Goal: Information Seeking & Learning: Learn about a topic

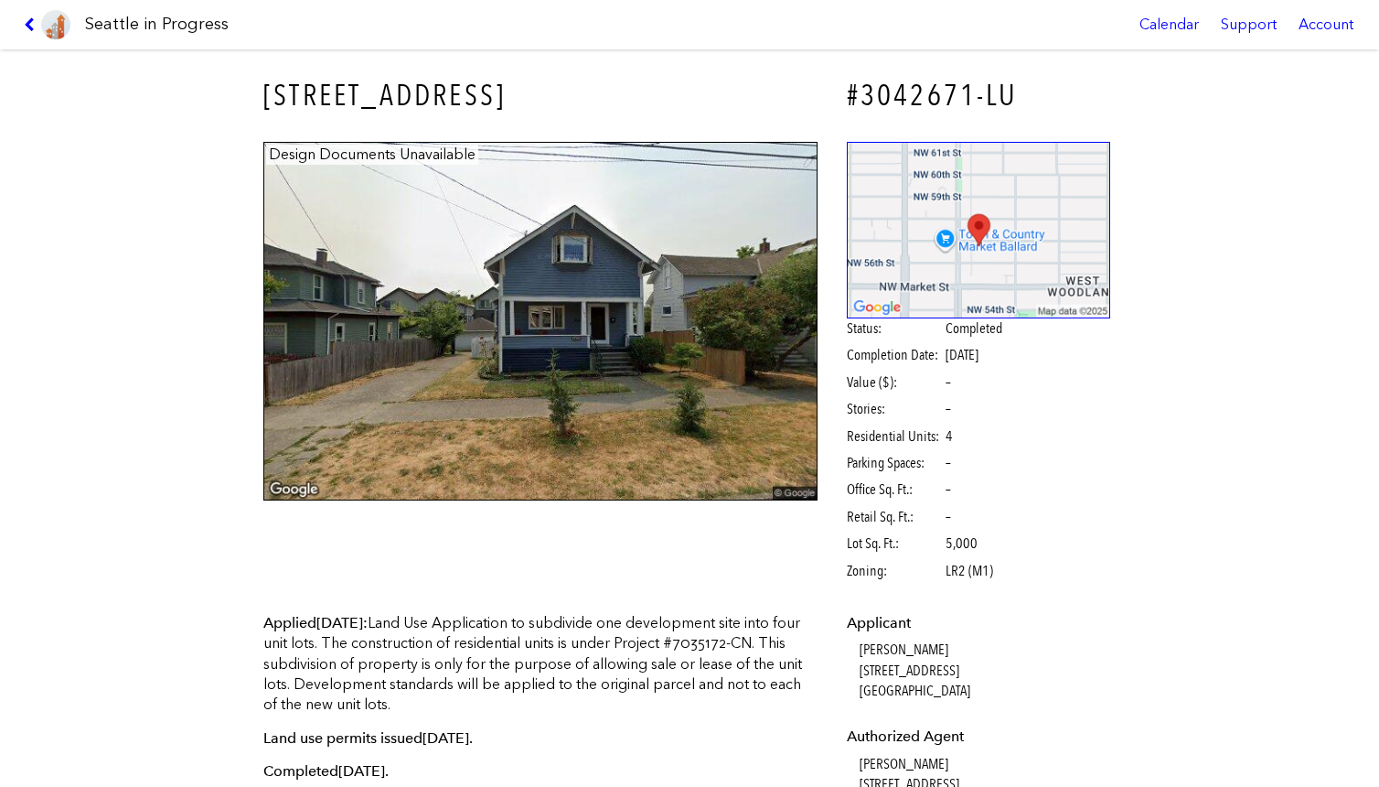
click at [121, 25] on h1 "Seattle in Progress" at bounding box center [157, 24] width 144 height 23
click at [35, 27] on icon at bounding box center [32, 24] width 17 height 15
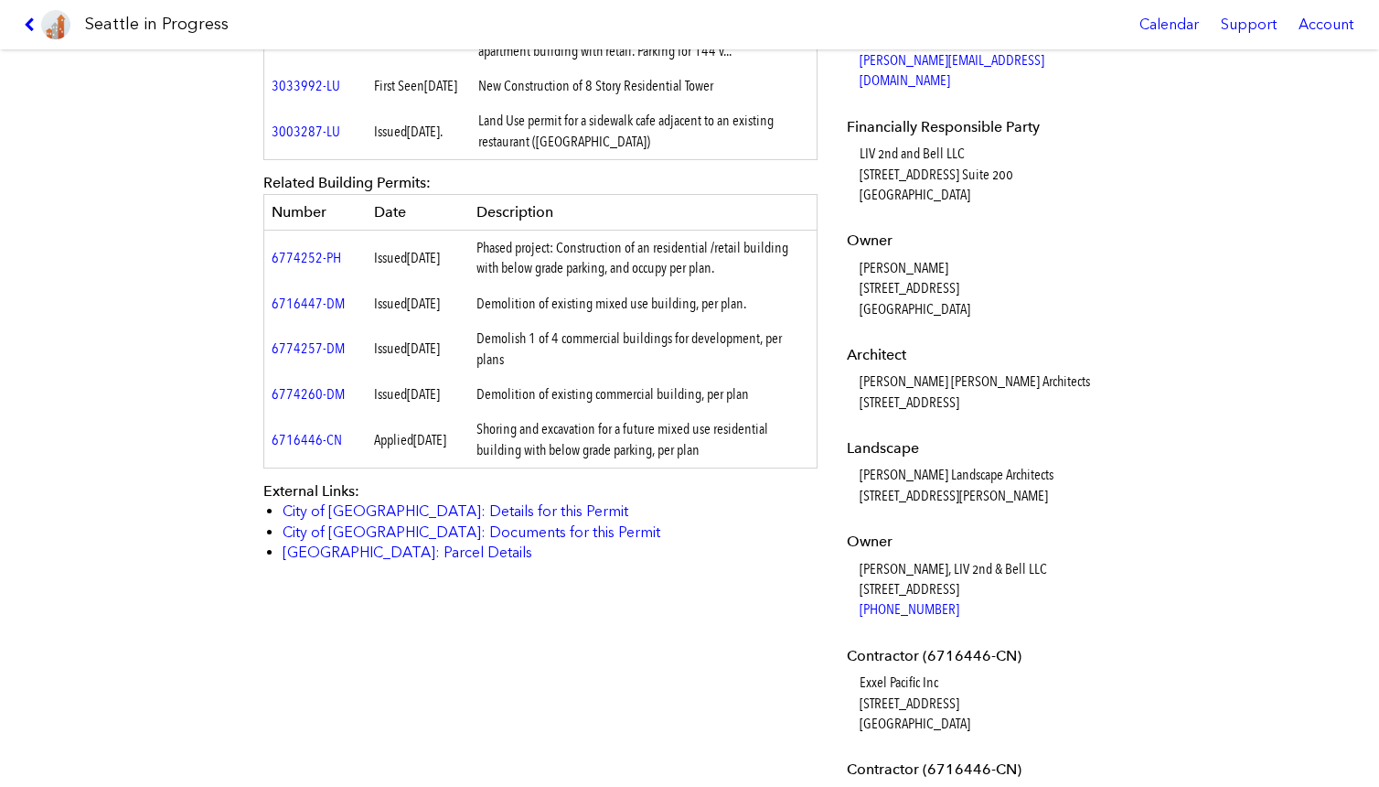
scroll to position [754, 0]
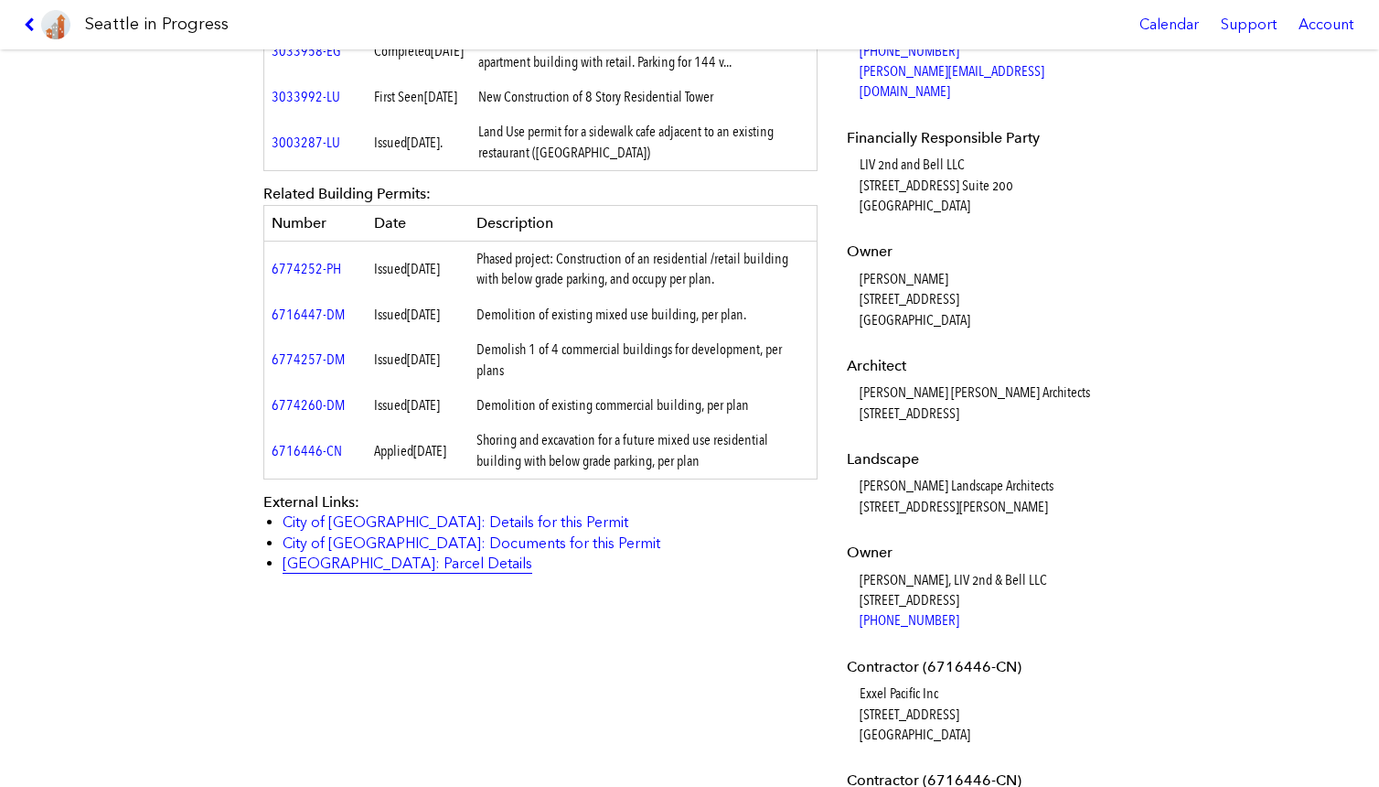
click at [429, 572] on link "[GEOGRAPHIC_DATA]: Parcel Details" at bounding box center [408, 562] width 250 height 17
click at [450, 530] on link "City of [GEOGRAPHIC_DATA]: Details for this Permit" at bounding box center [456, 521] width 346 height 17
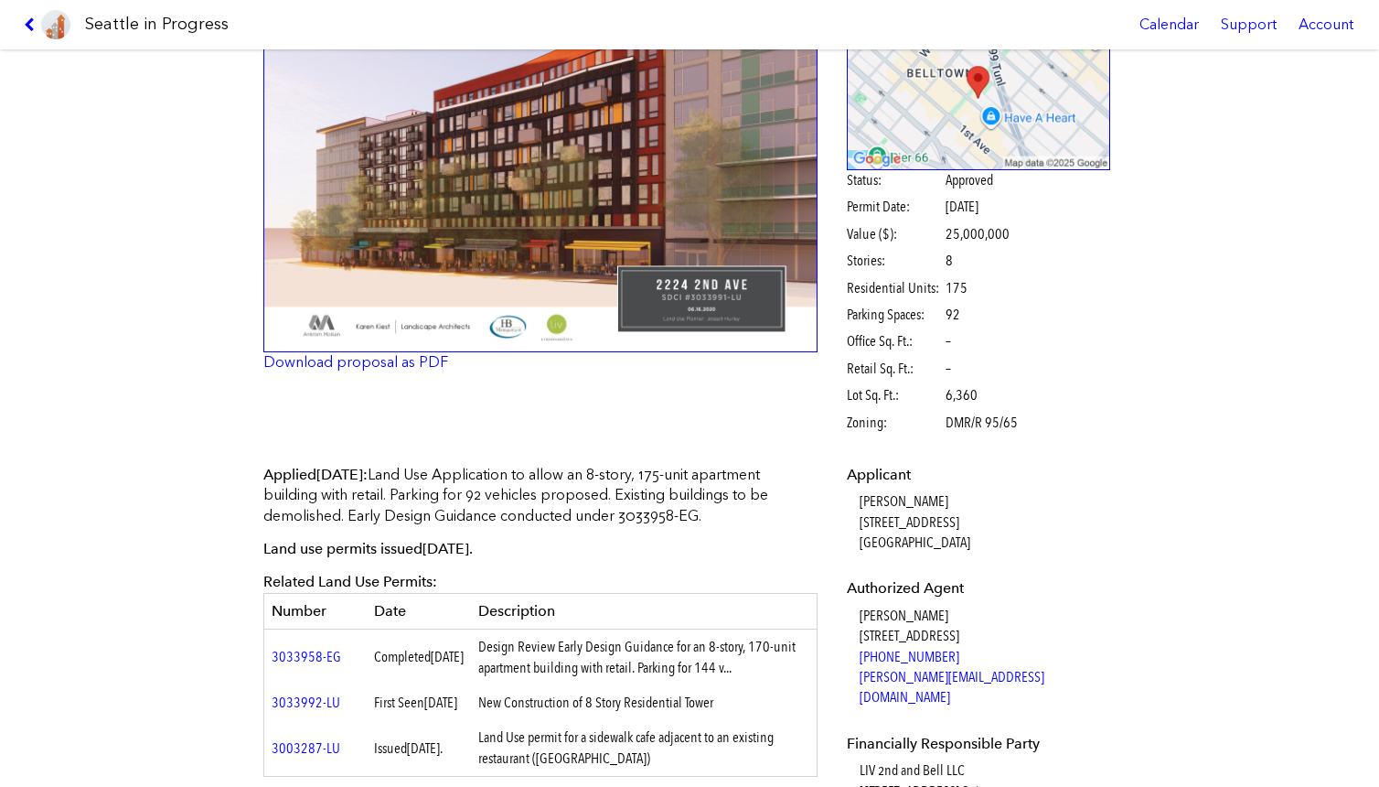
scroll to position [0, 0]
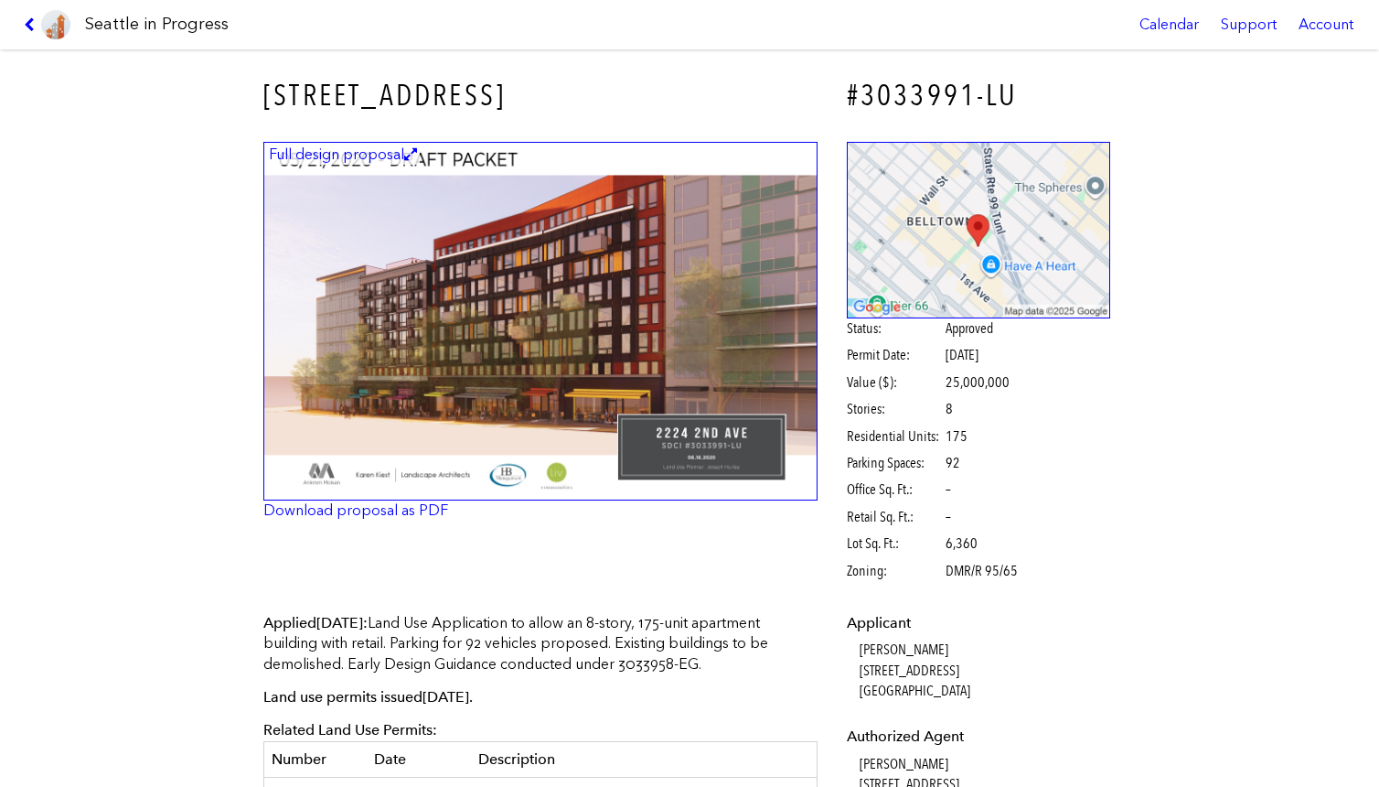
click at [540, 402] on img at bounding box center [540, 321] width 554 height 359
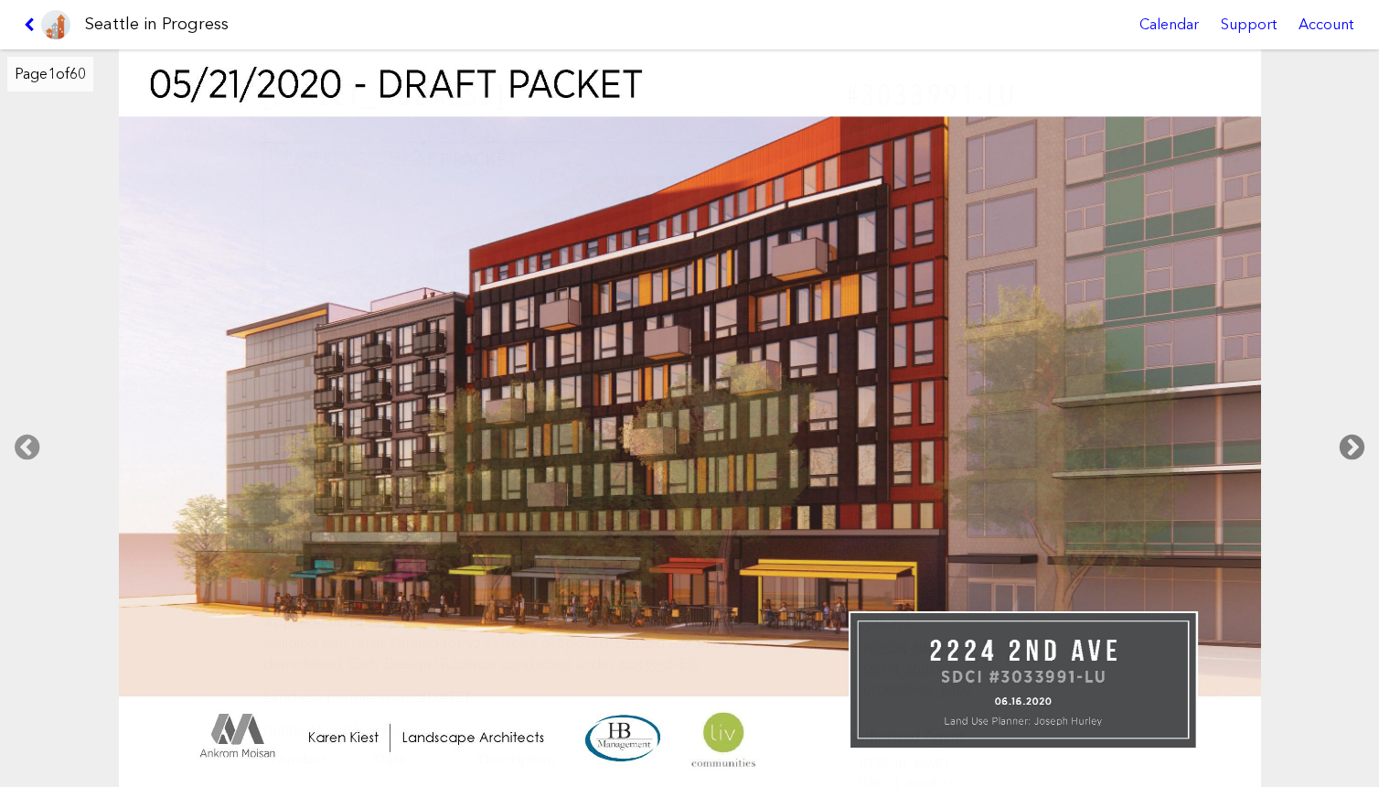
click at [1347, 447] on icon at bounding box center [1352, 447] width 54 height 59
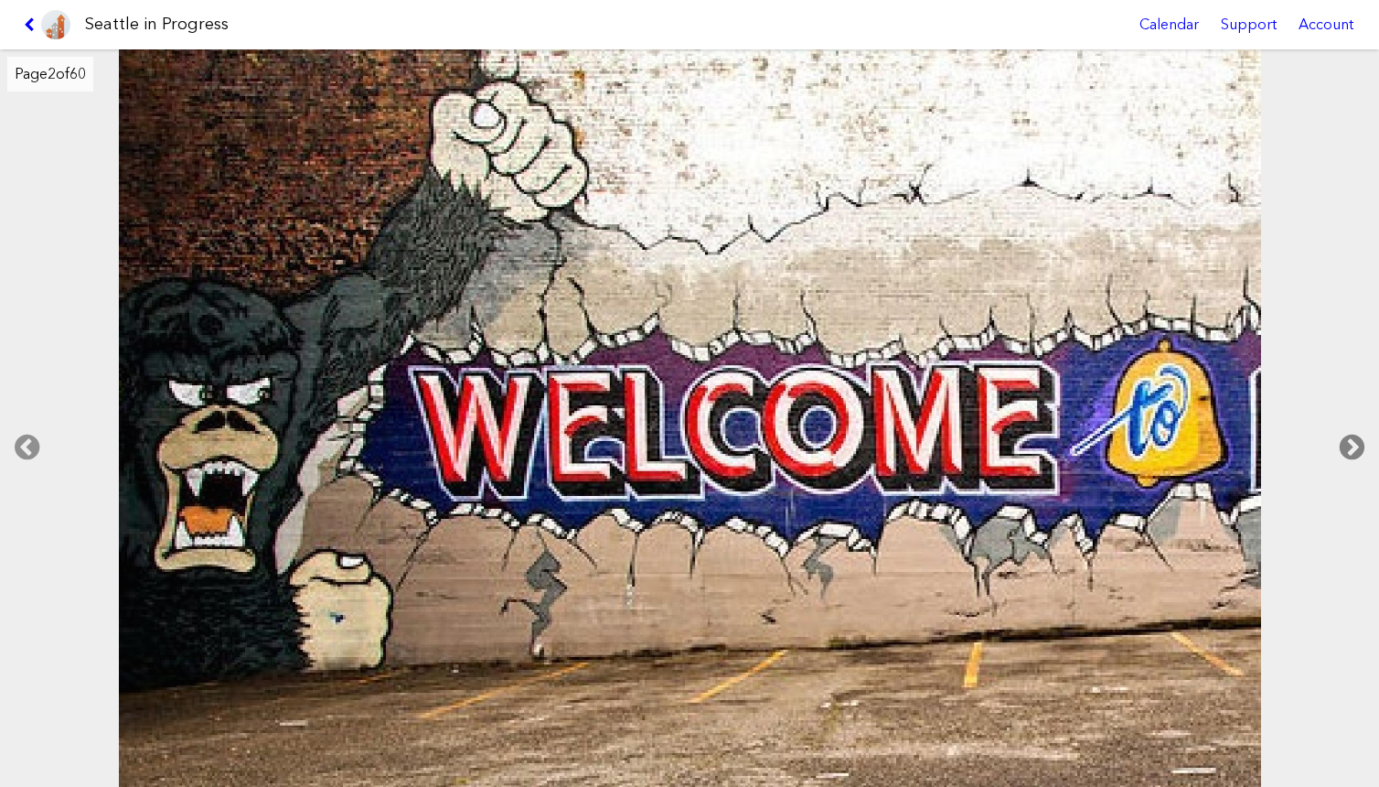
click at [1347, 447] on icon at bounding box center [1352, 447] width 54 height 59
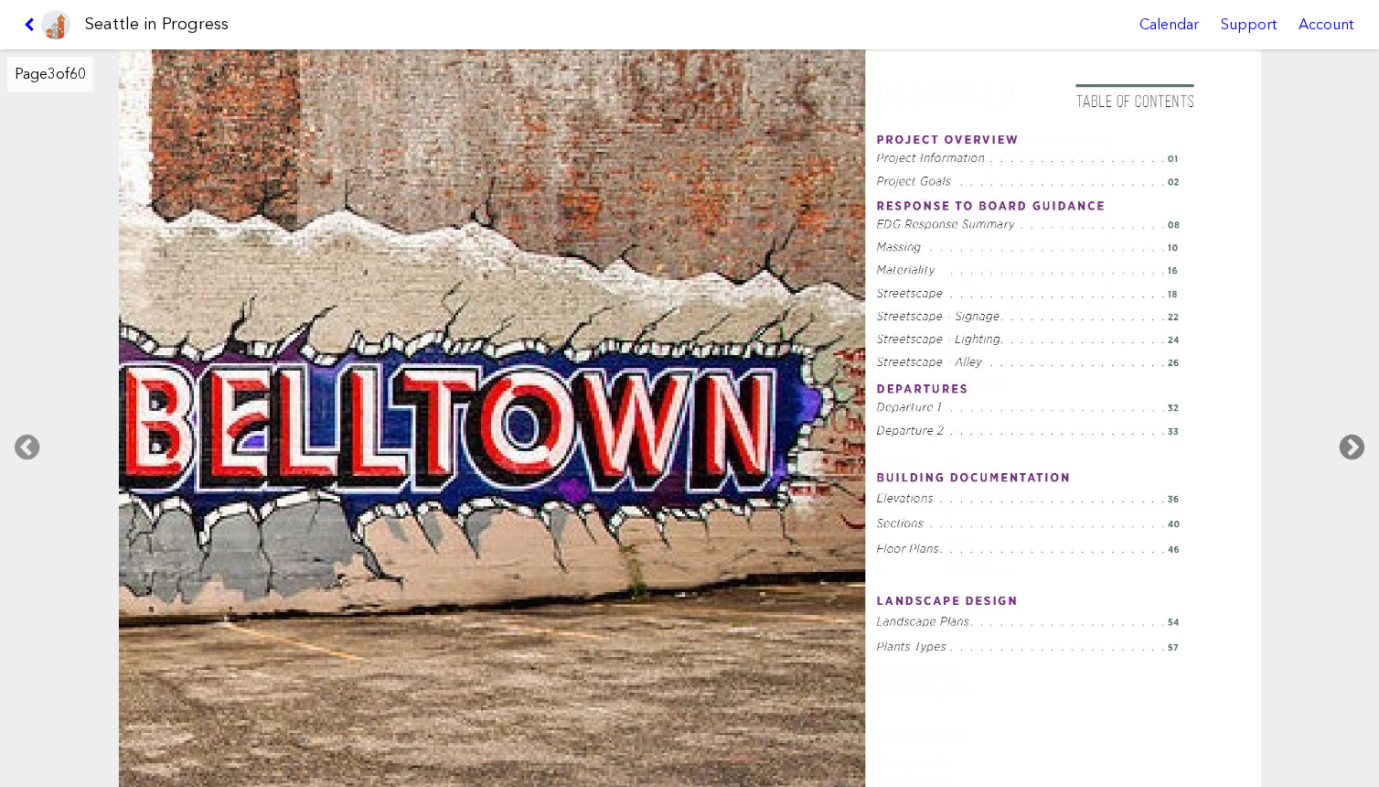
click at [1347, 447] on icon at bounding box center [1352, 447] width 54 height 59
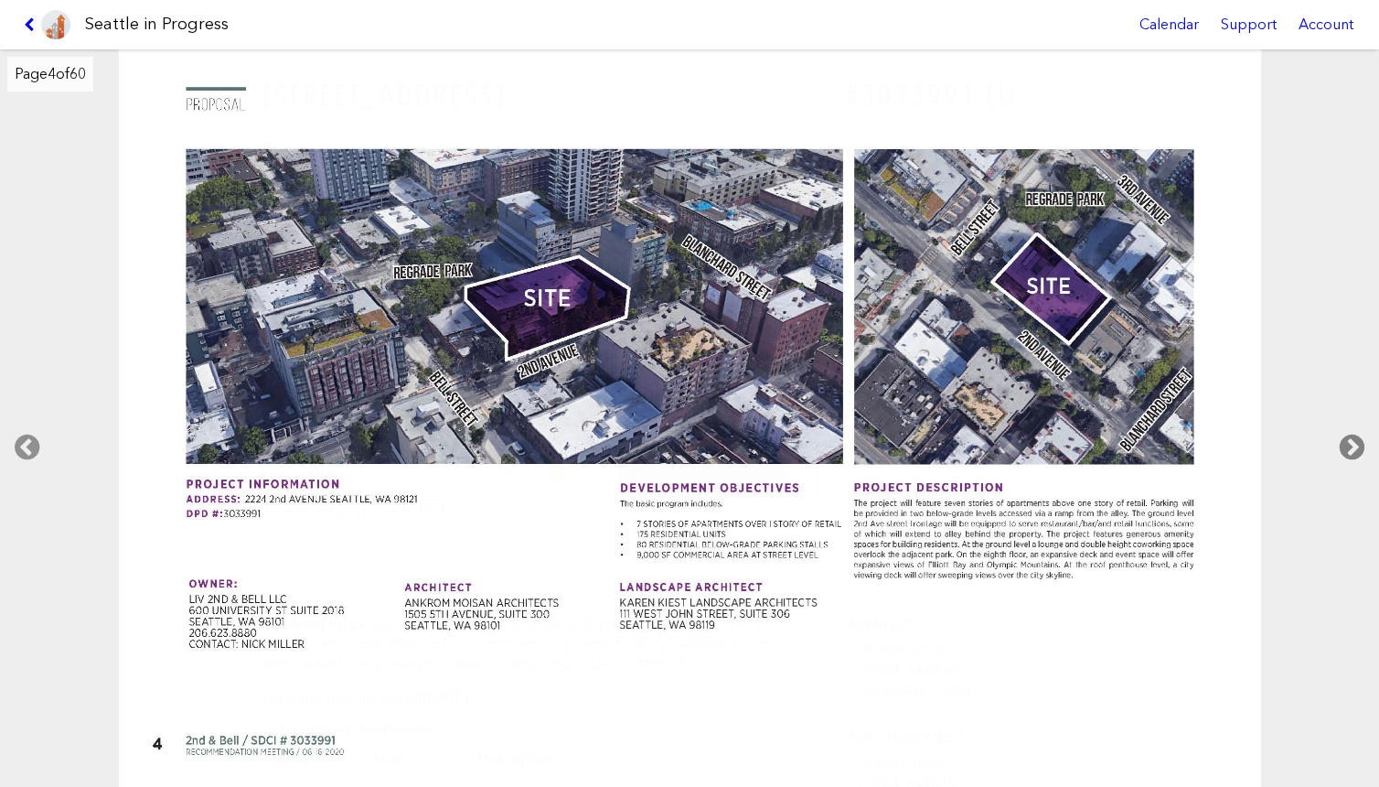
click at [1355, 443] on icon at bounding box center [1352, 447] width 54 height 59
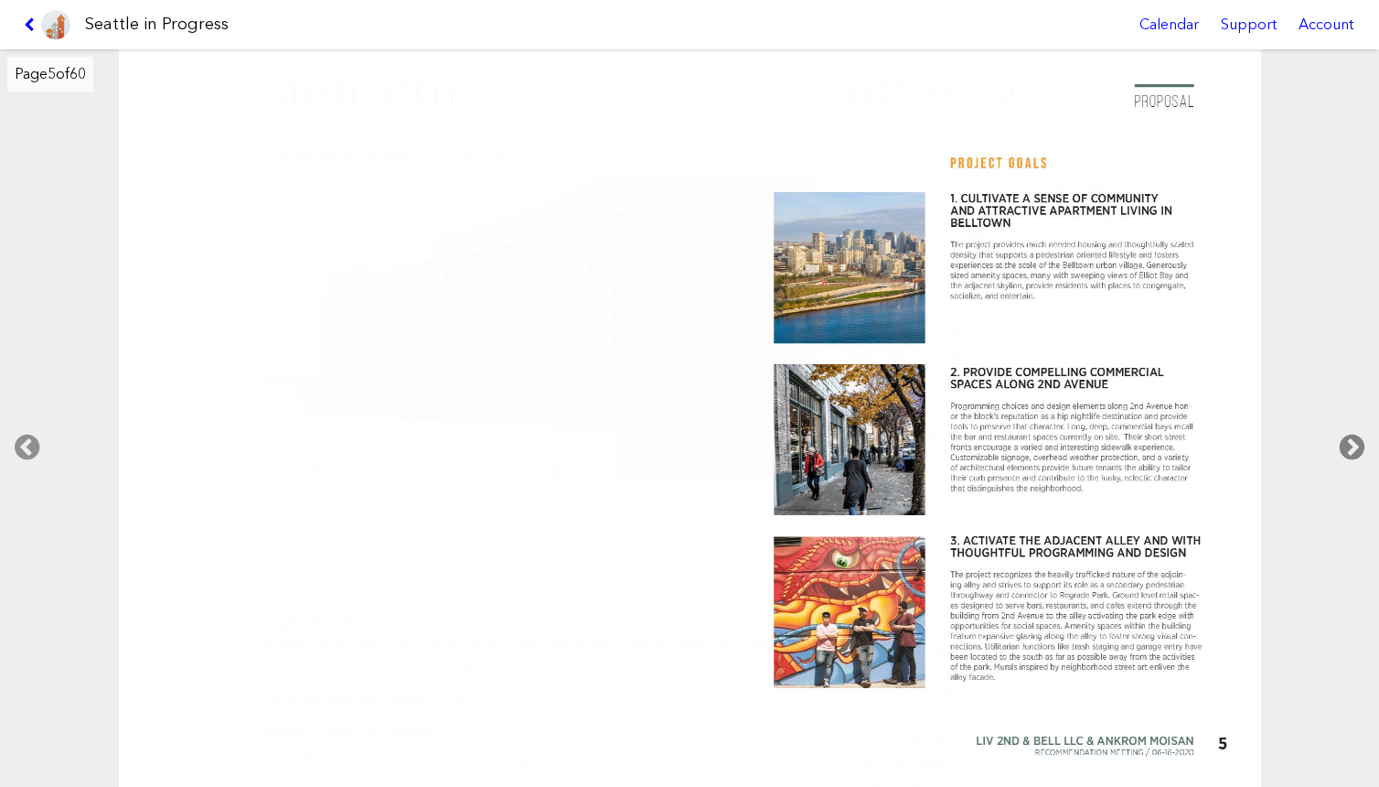
click at [1357, 443] on icon at bounding box center [1352, 447] width 54 height 59
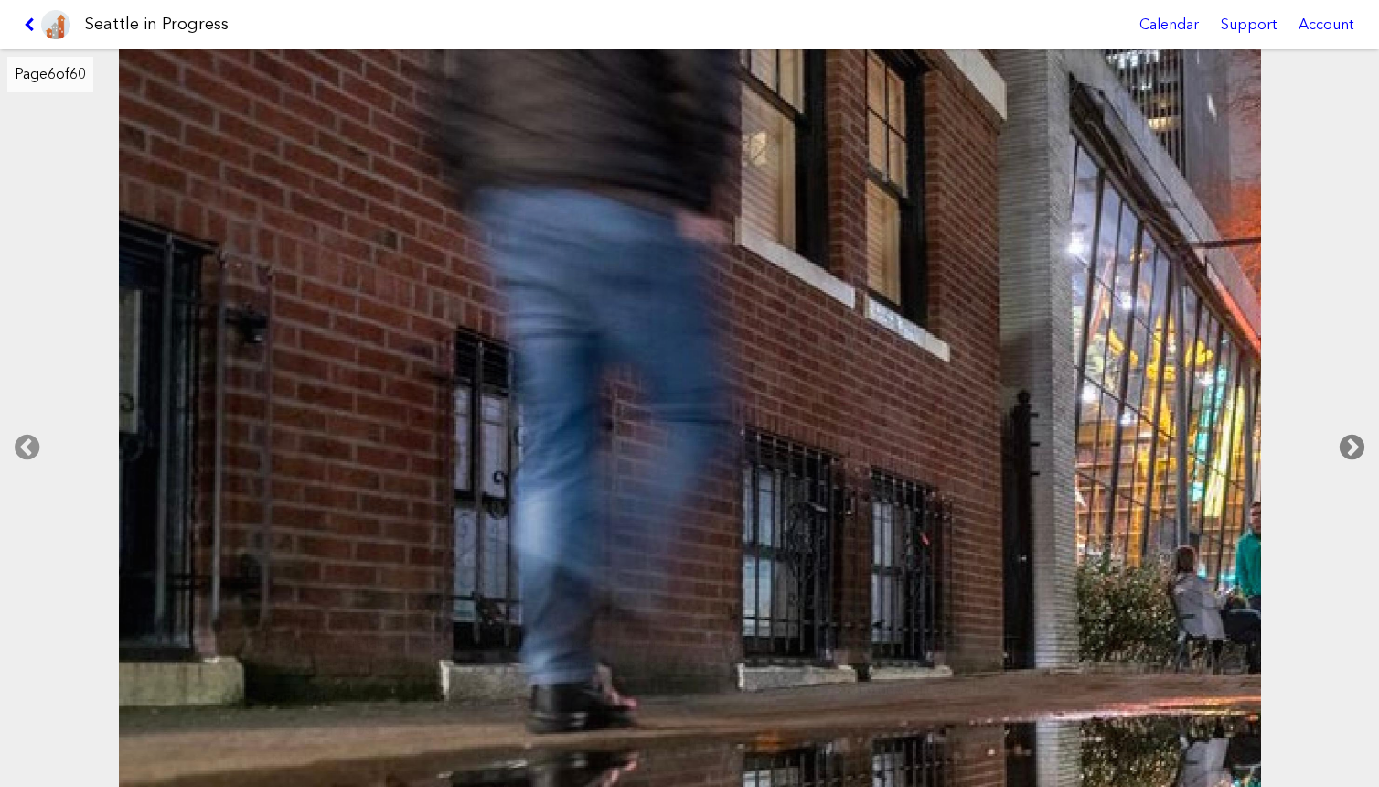
click at [1359, 443] on icon at bounding box center [1352, 447] width 54 height 59
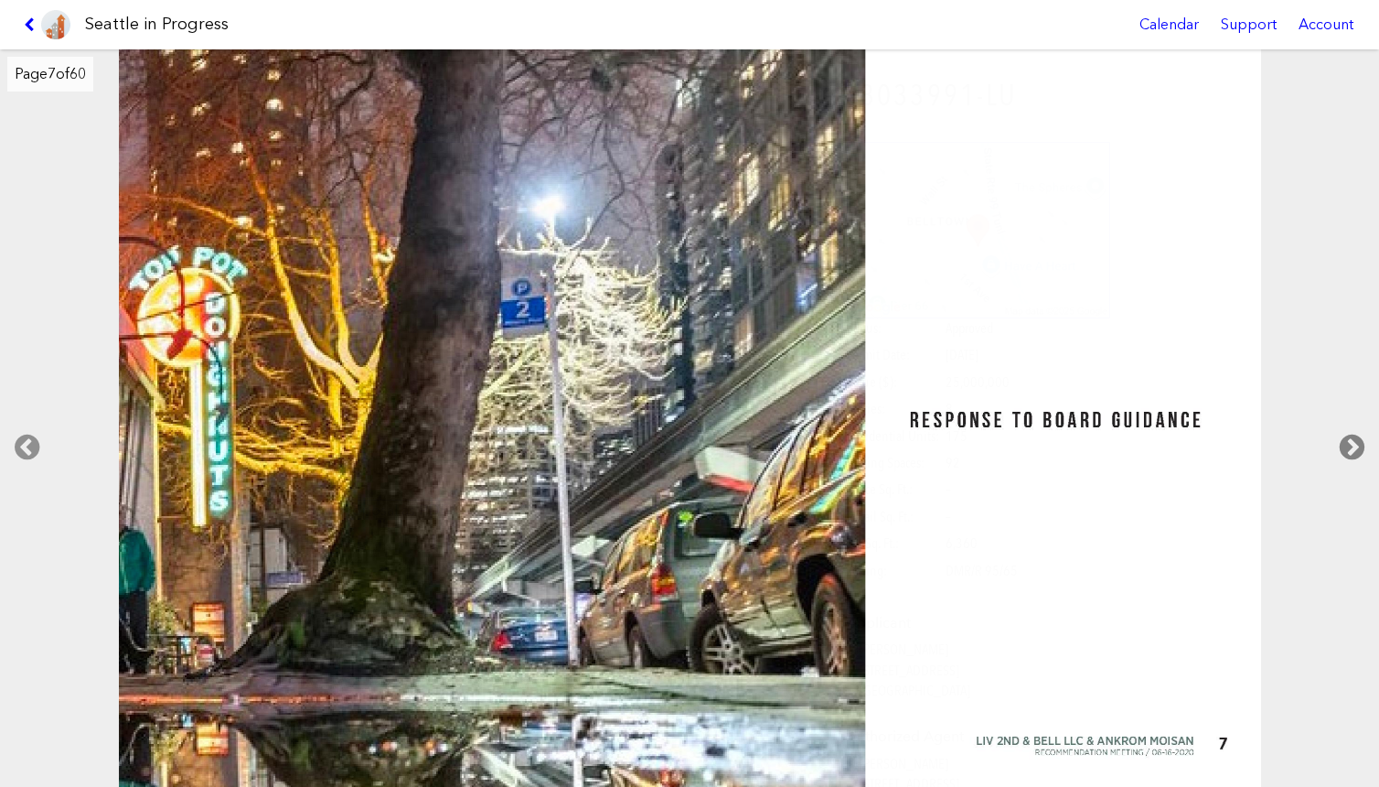
click at [1360, 443] on icon at bounding box center [1352, 447] width 54 height 59
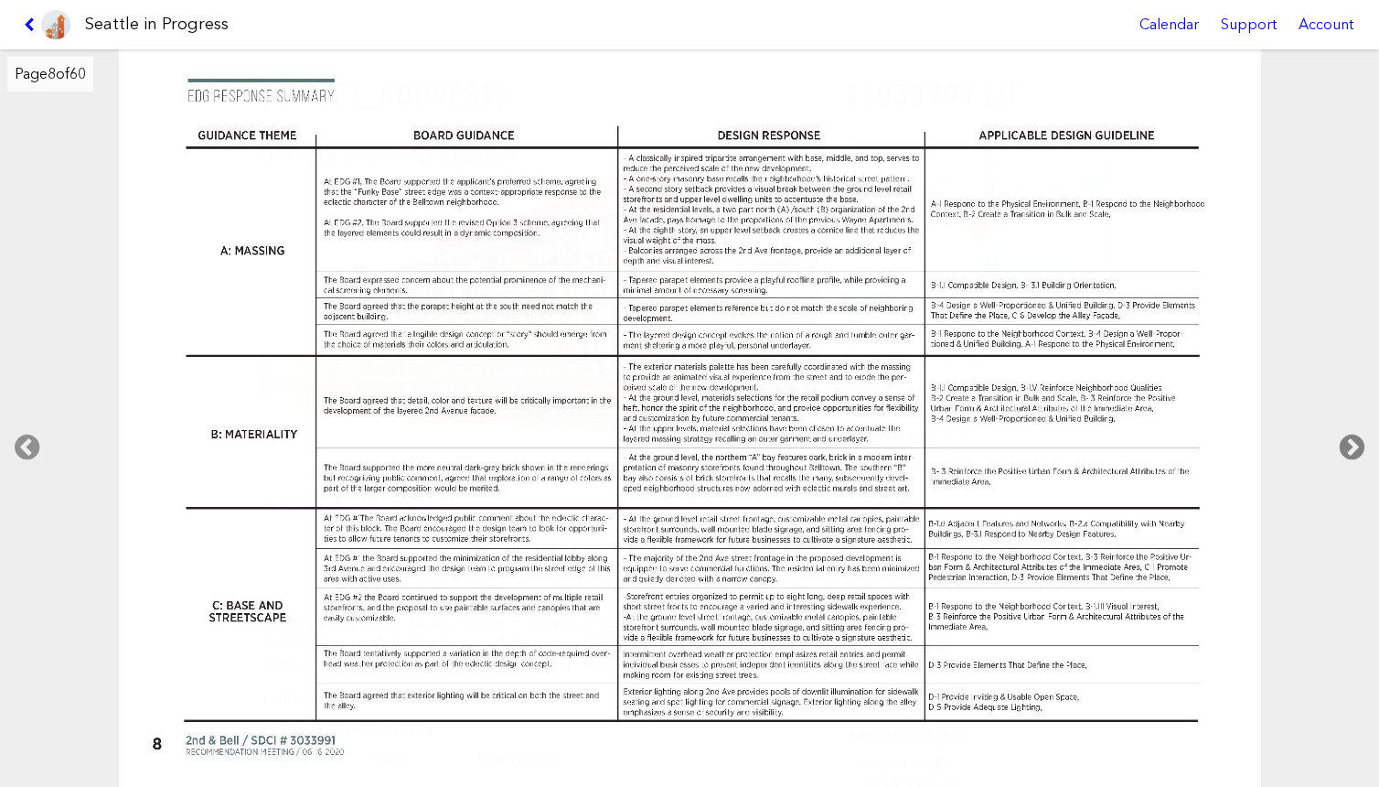
click at [1360, 443] on icon at bounding box center [1352, 447] width 54 height 59
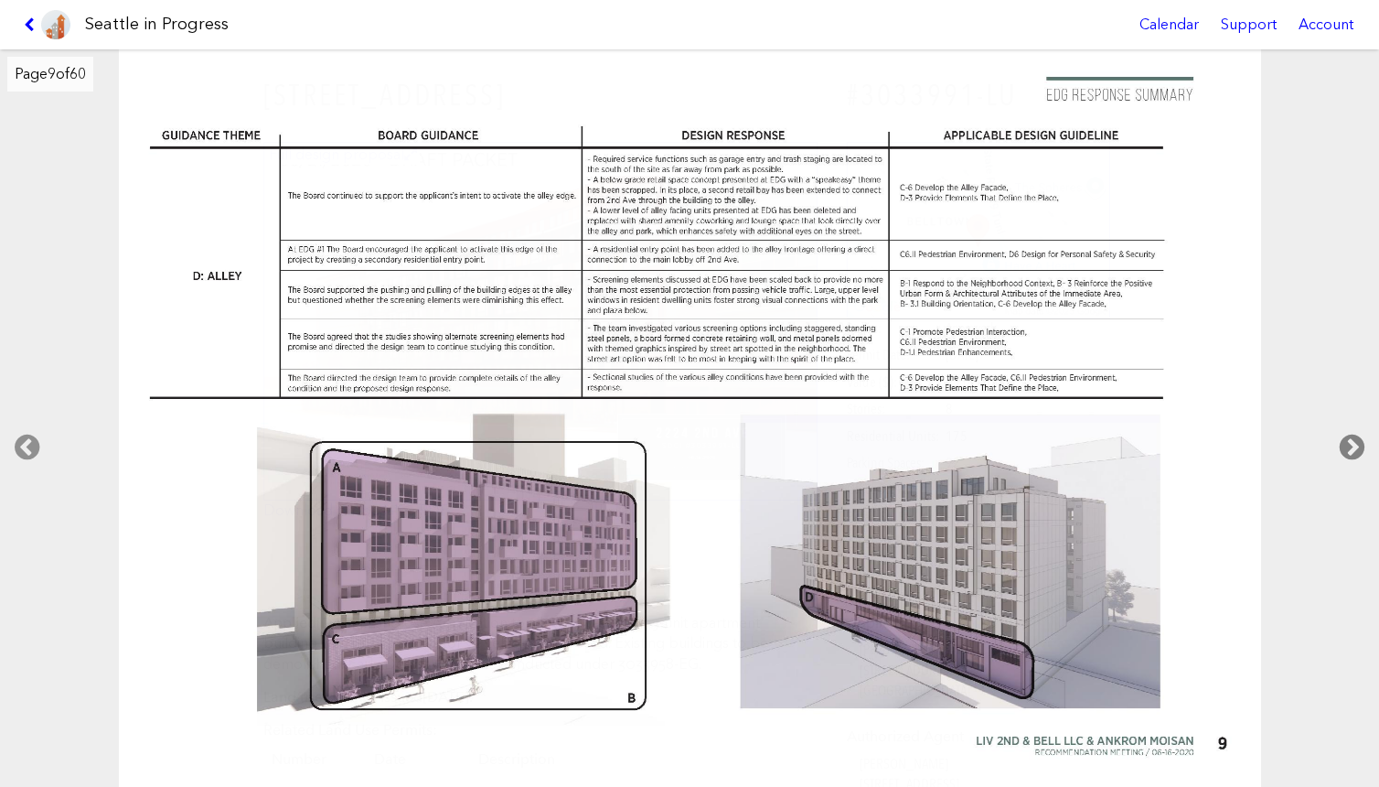
click at [1360, 443] on icon at bounding box center [1352, 447] width 54 height 59
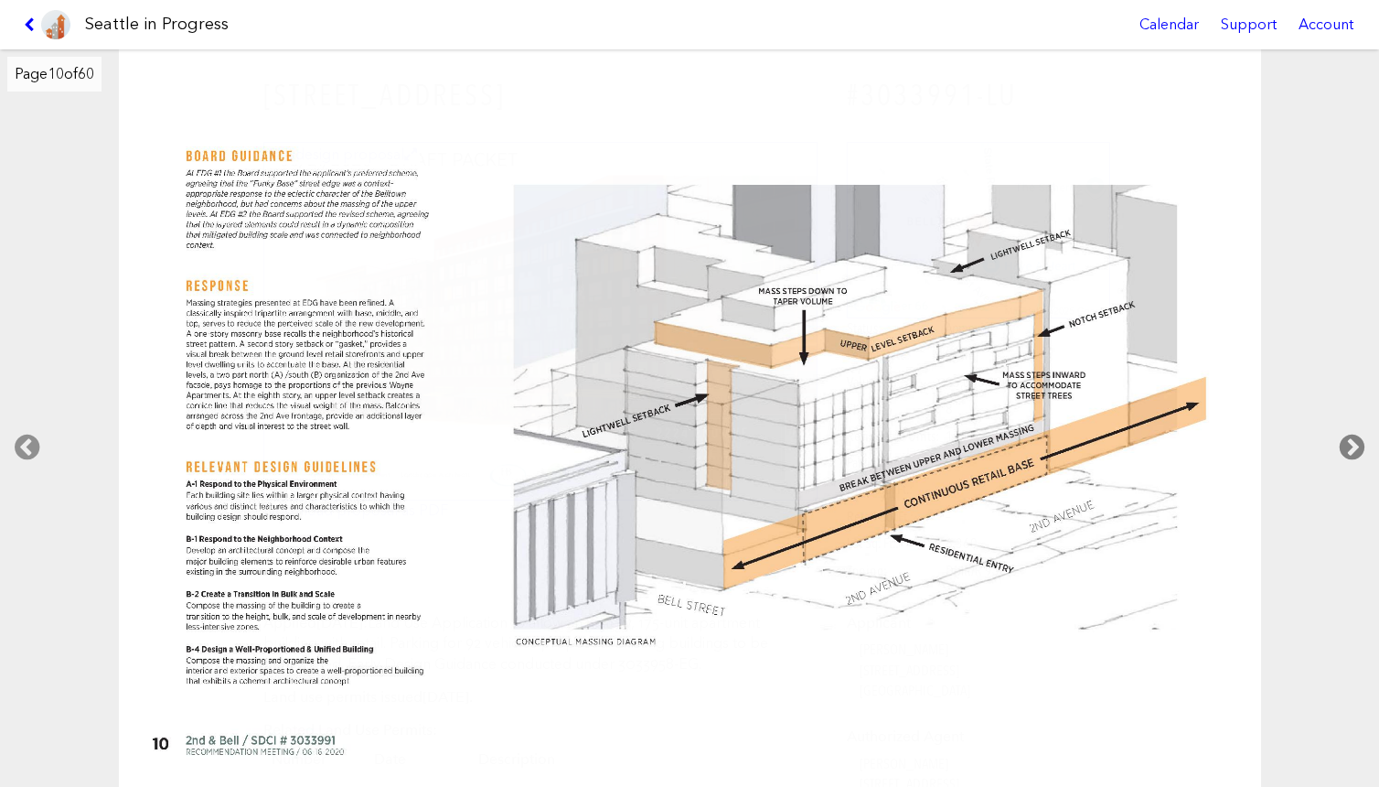
click at [1360, 443] on icon at bounding box center [1352, 447] width 54 height 59
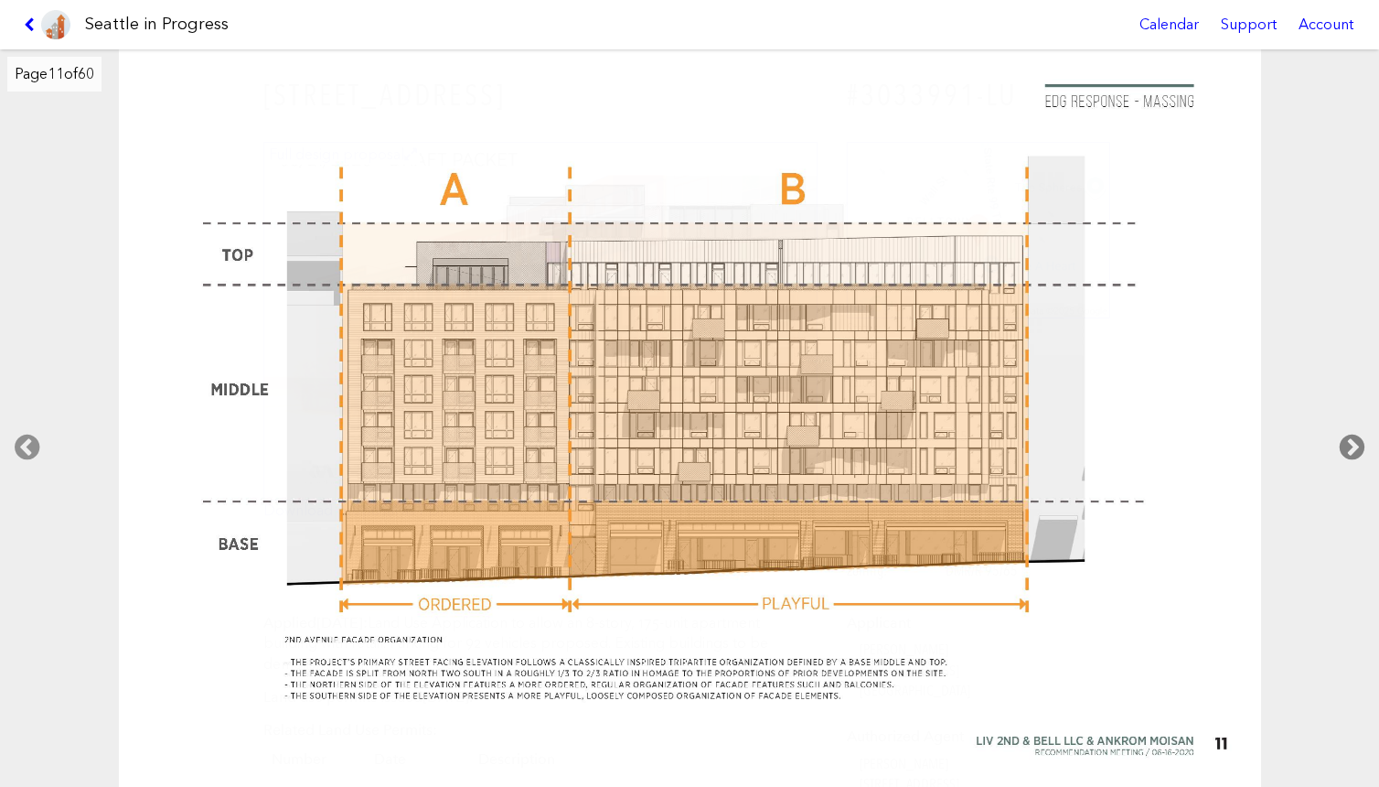
click at [1360, 444] on icon at bounding box center [1352, 447] width 54 height 59
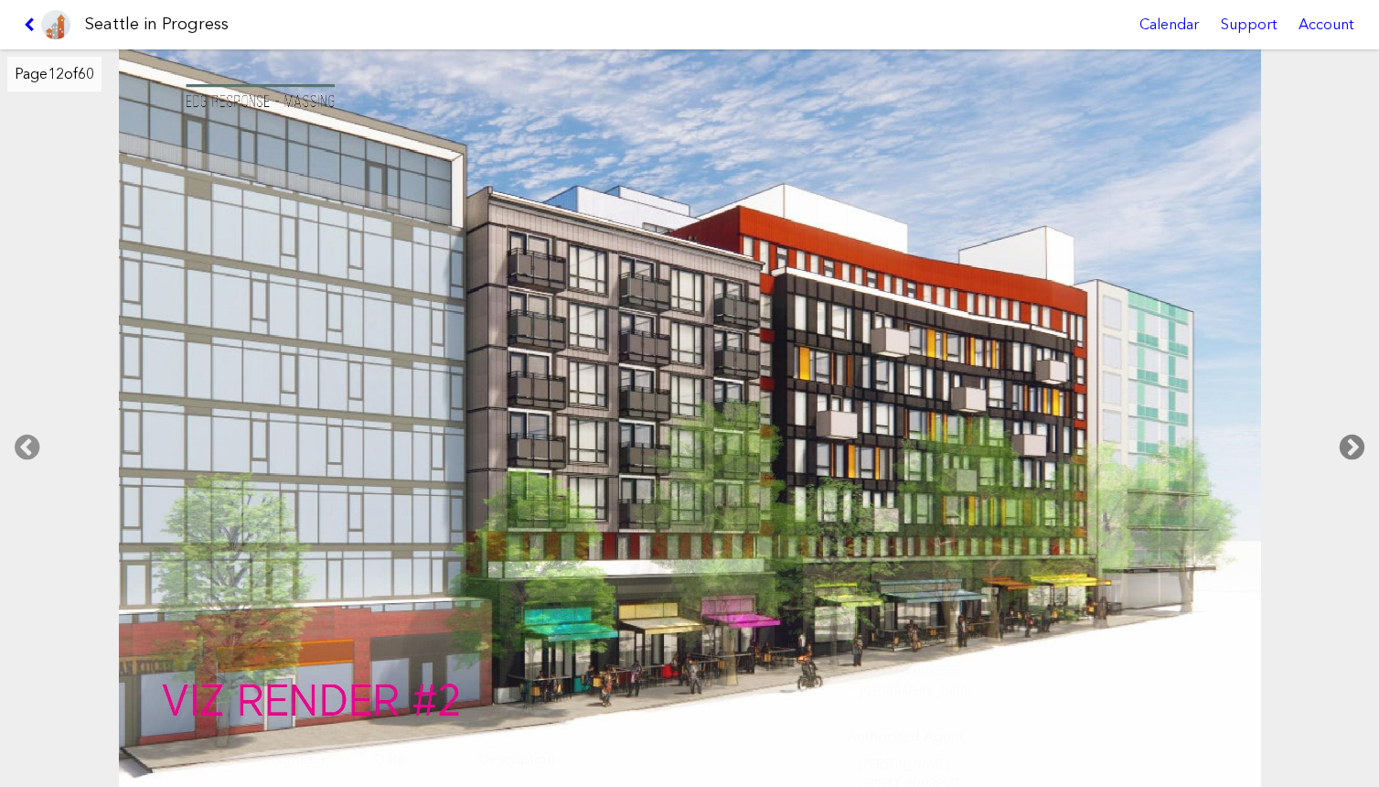
click at [1366, 444] on icon at bounding box center [1352, 447] width 54 height 59
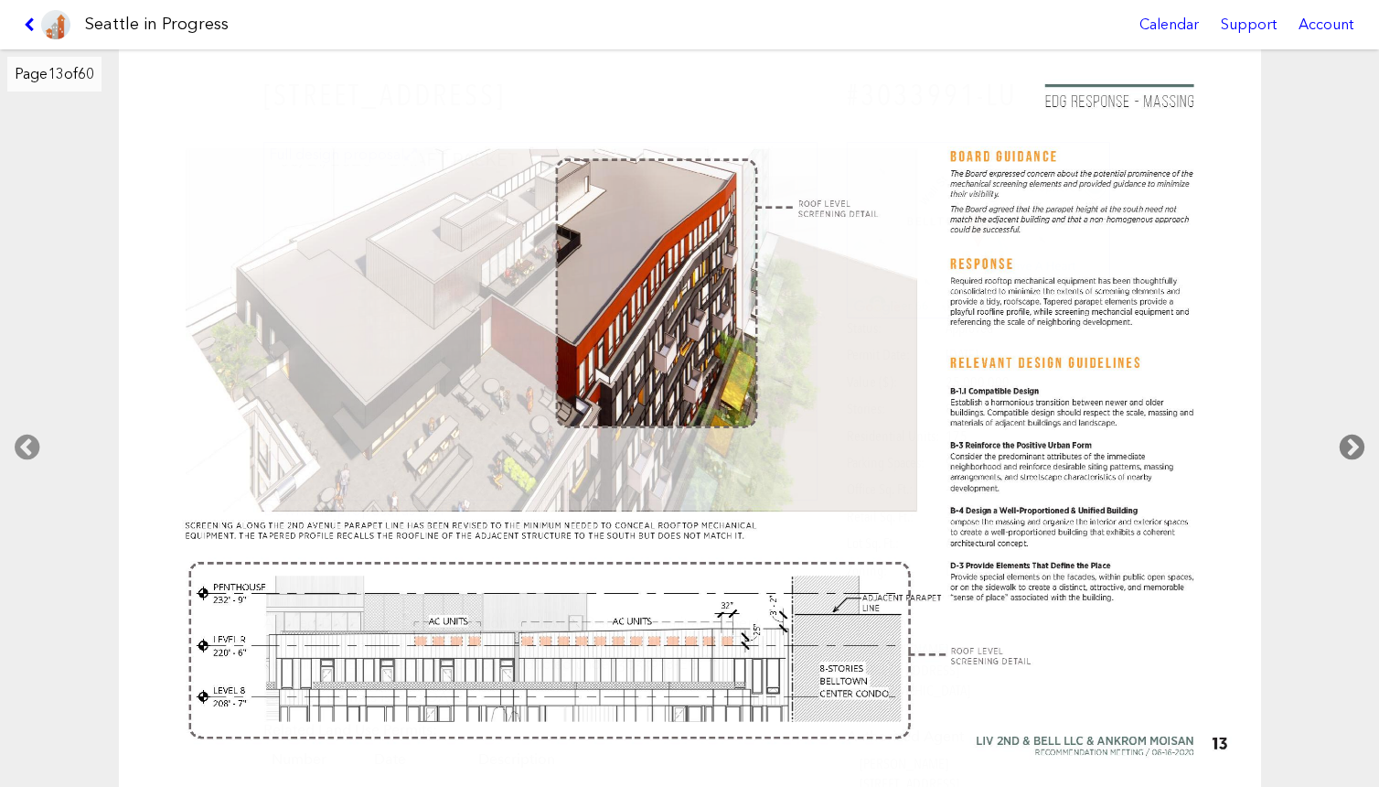
click at [1365, 444] on icon at bounding box center [1352, 447] width 54 height 59
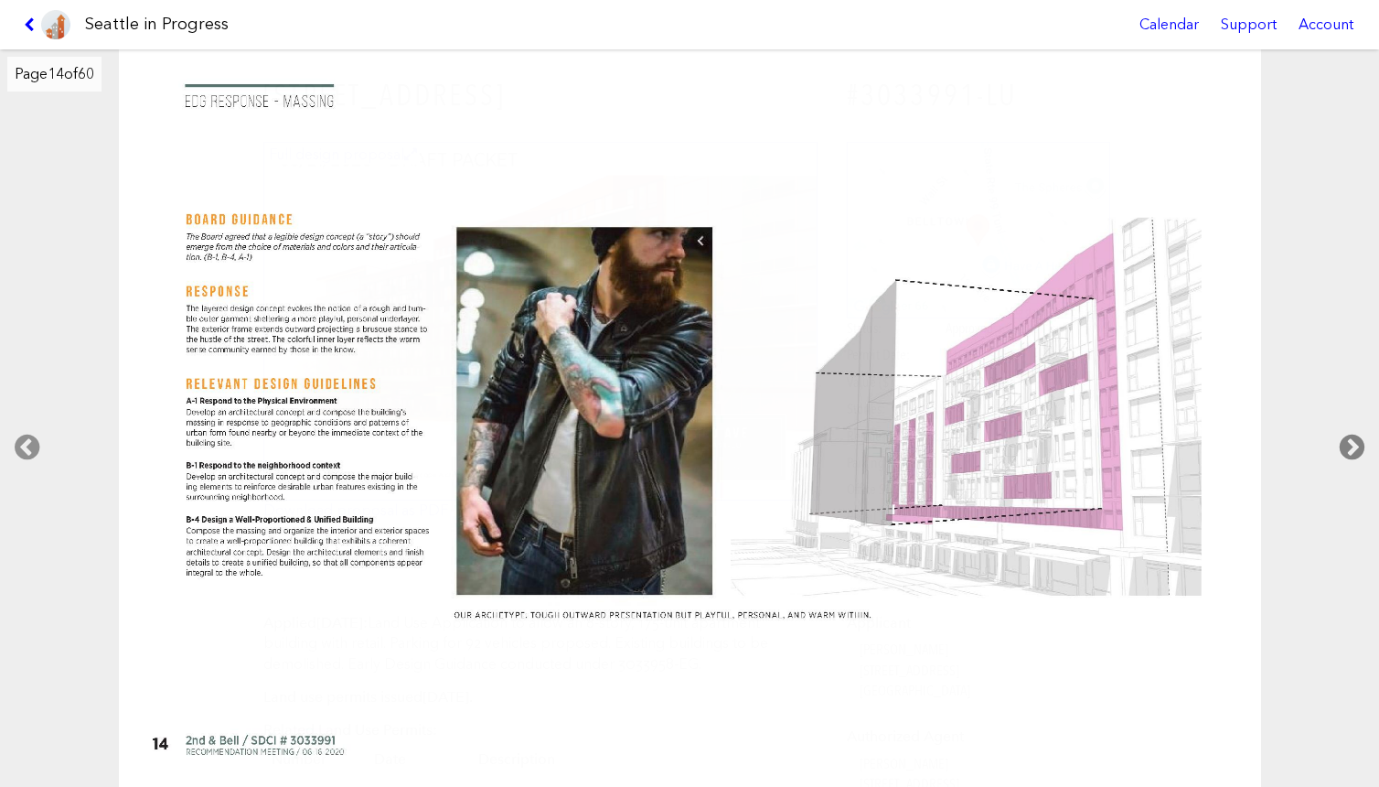
click at [1363, 444] on icon at bounding box center [1352, 447] width 54 height 59
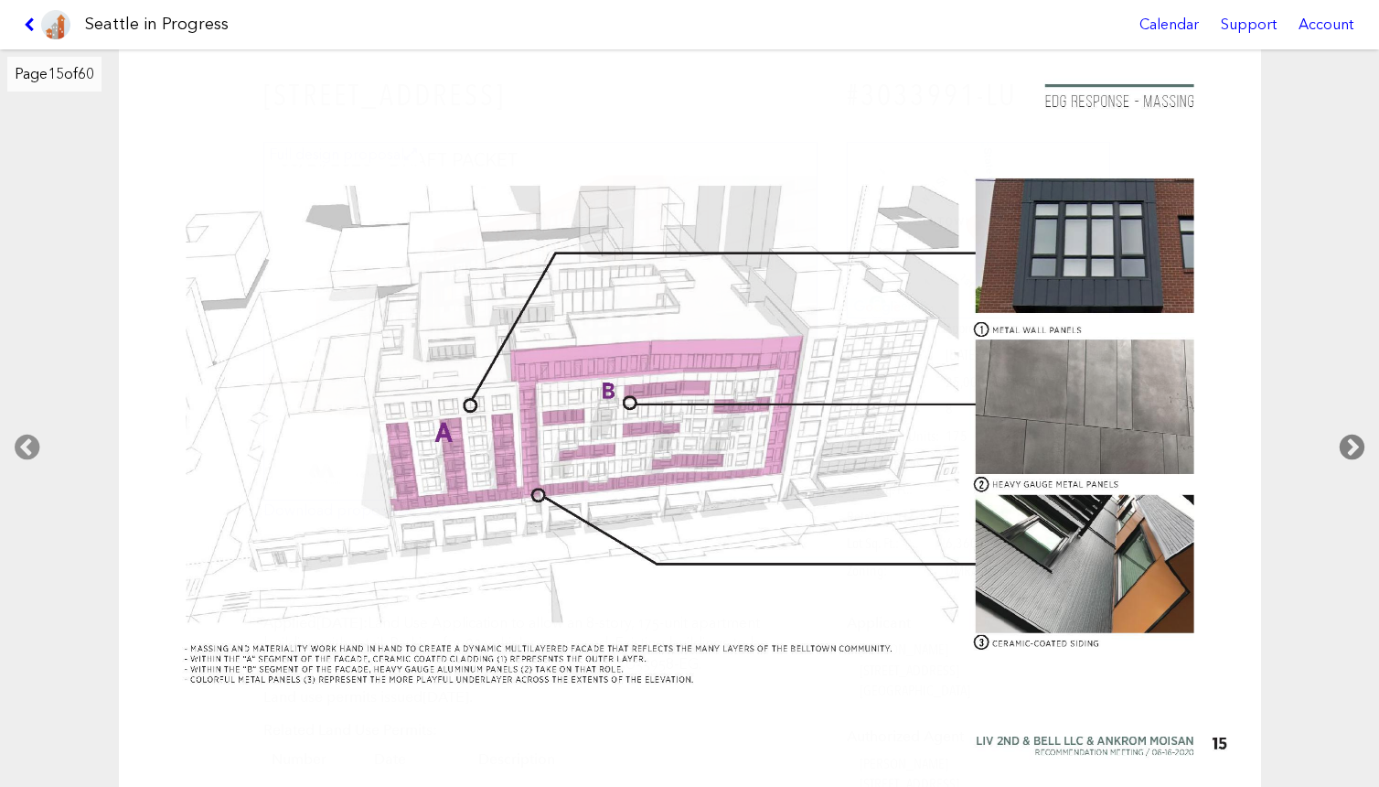
click at [1363, 444] on icon at bounding box center [1352, 447] width 54 height 59
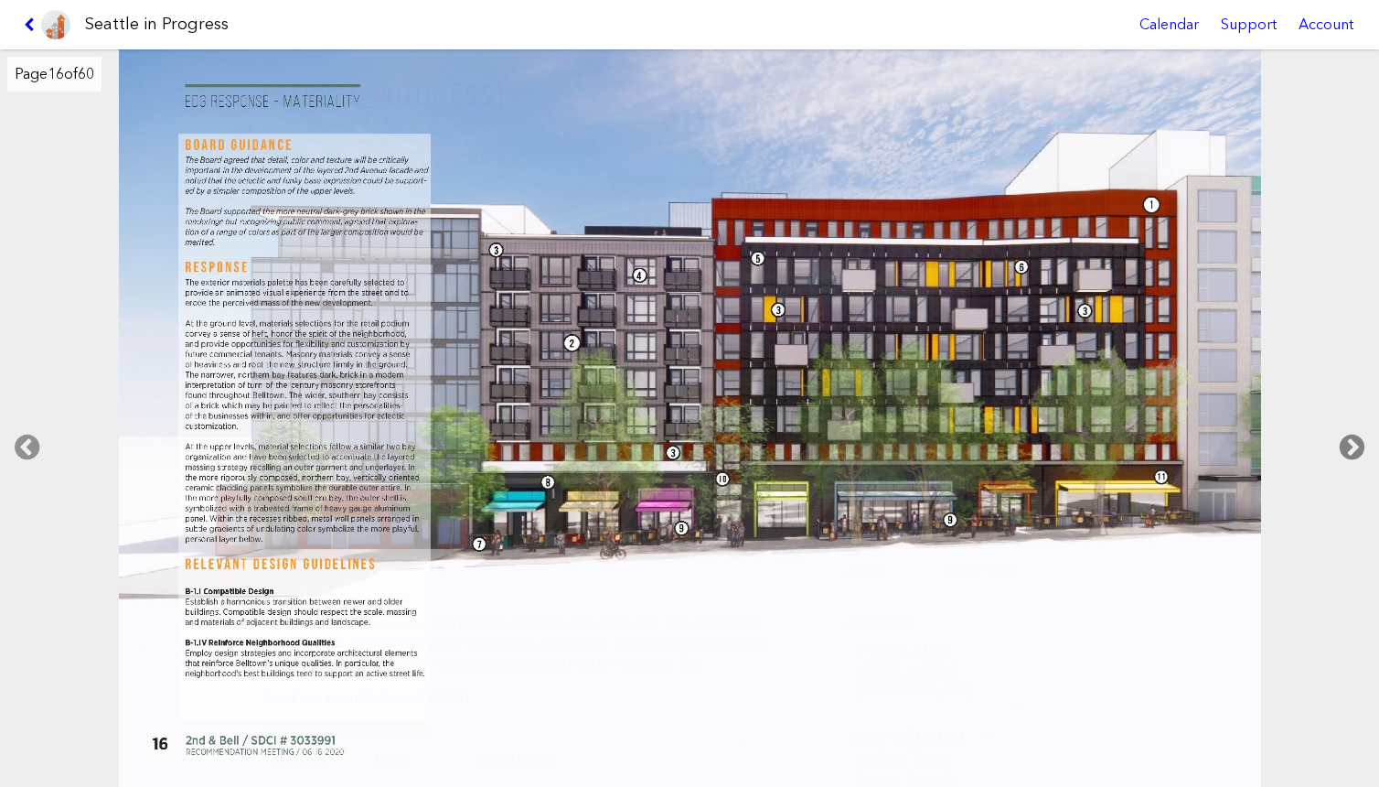
click at [1367, 445] on icon at bounding box center [1352, 447] width 54 height 59
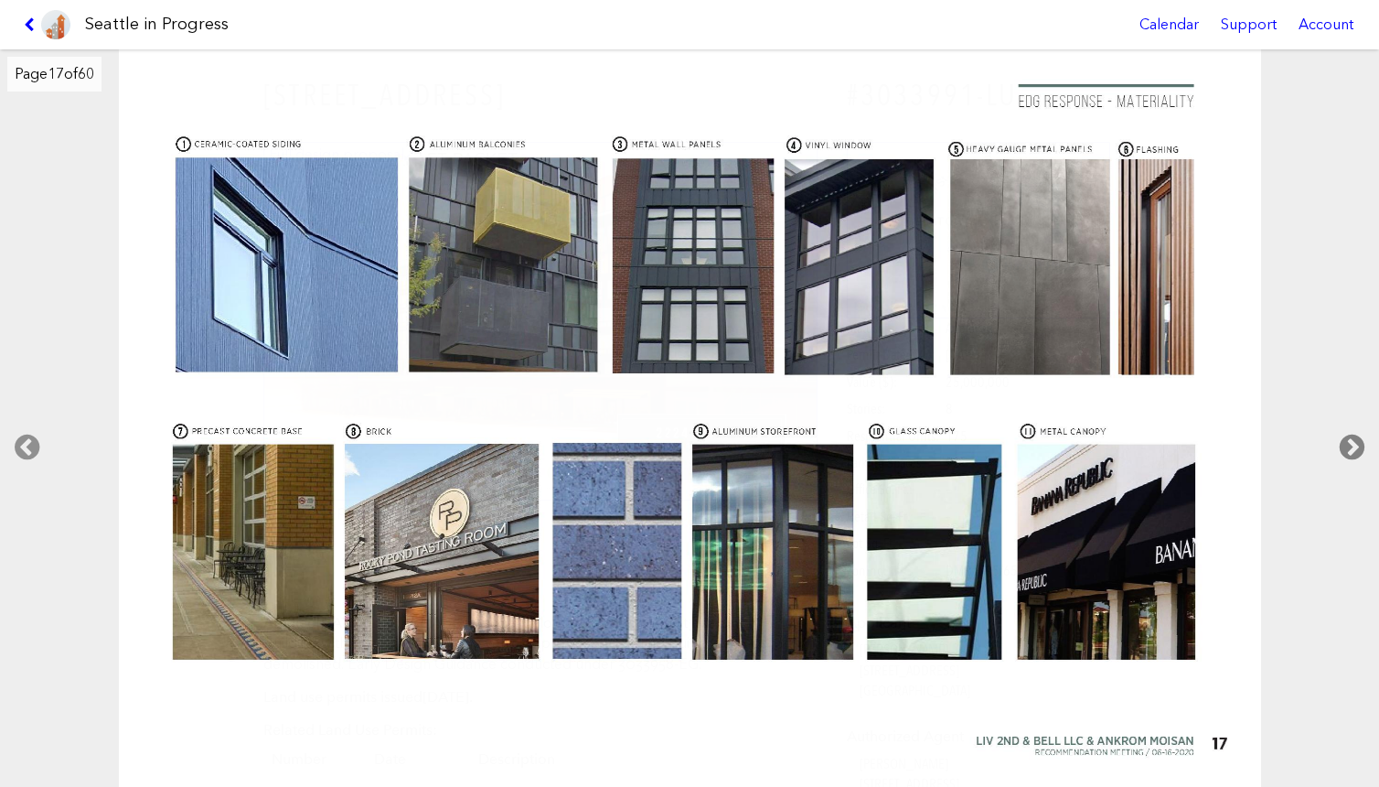
click at [1367, 445] on icon at bounding box center [1352, 447] width 54 height 59
